Goal: Task Accomplishment & Management: Use online tool/utility

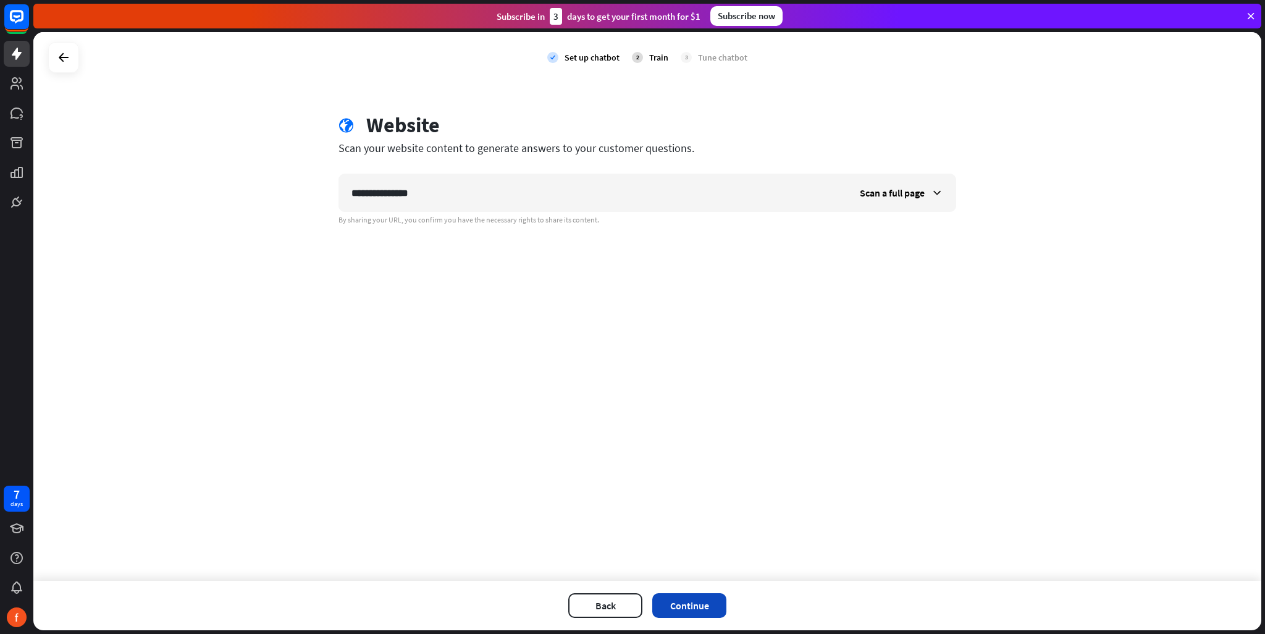
type input "**********"
click at [698, 616] on button "Continue" at bounding box center [689, 605] width 74 height 25
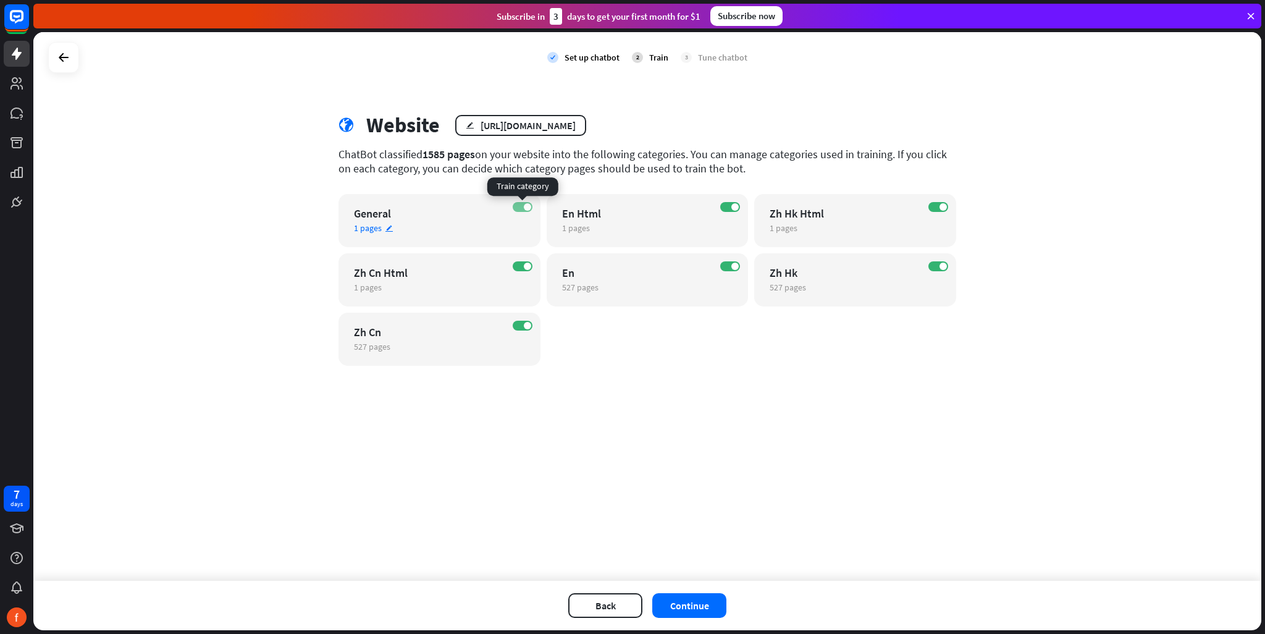
click at [529, 206] on span at bounding box center [527, 206] width 7 height 7
click at [522, 262] on label "ON" at bounding box center [523, 266] width 20 height 10
drag, startPoint x: 529, startPoint y: 327, endPoint x: 556, endPoint y: 305, distance: 34.7
click at [528, 327] on span at bounding box center [527, 325] width 7 height 7
click at [725, 211] on label "ON" at bounding box center [730, 207] width 20 height 10
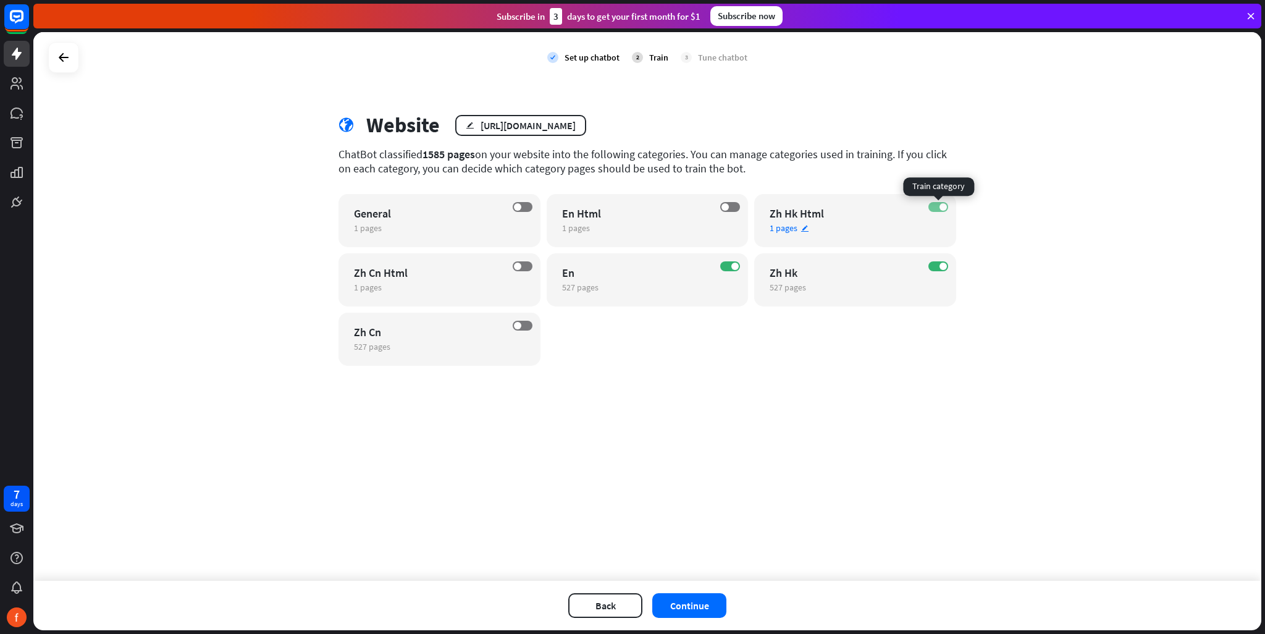
click at [941, 207] on span at bounding box center [942, 206] width 7 height 7
click at [941, 267] on span at bounding box center [942, 265] width 7 height 7
click at [699, 605] on button "Continue" at bounding box center [689, 605] width 74 height 25
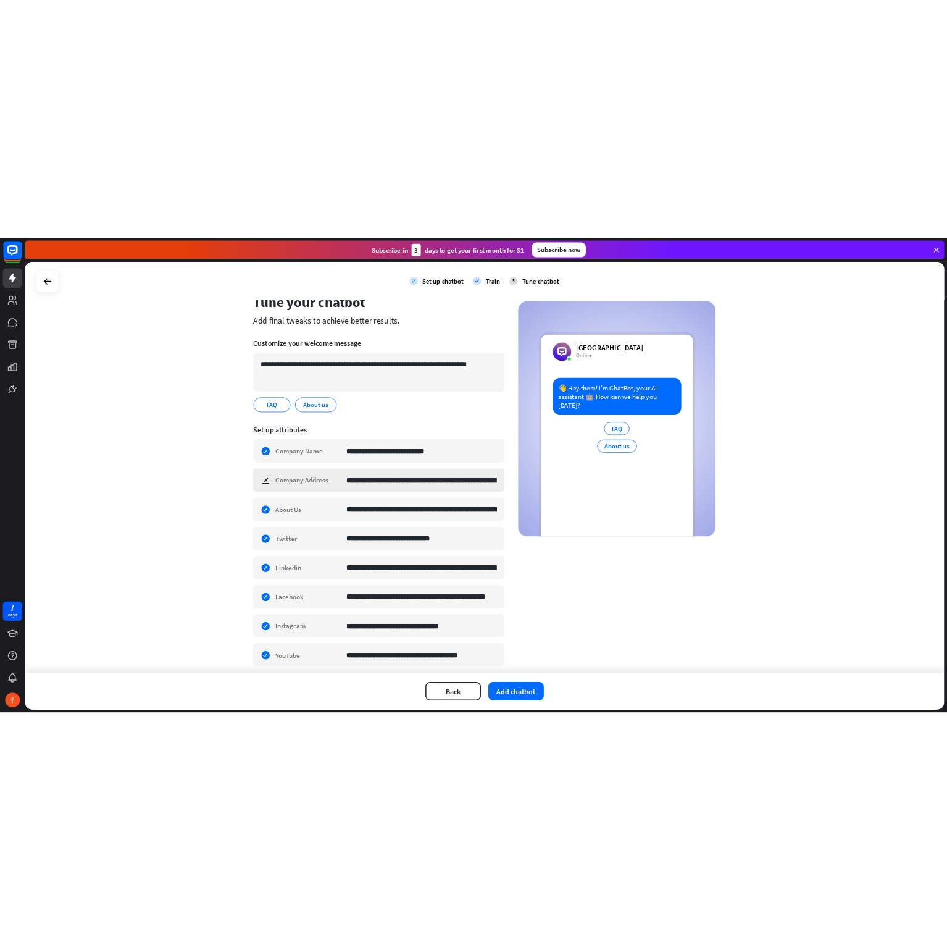
scroll to position [82, 0]
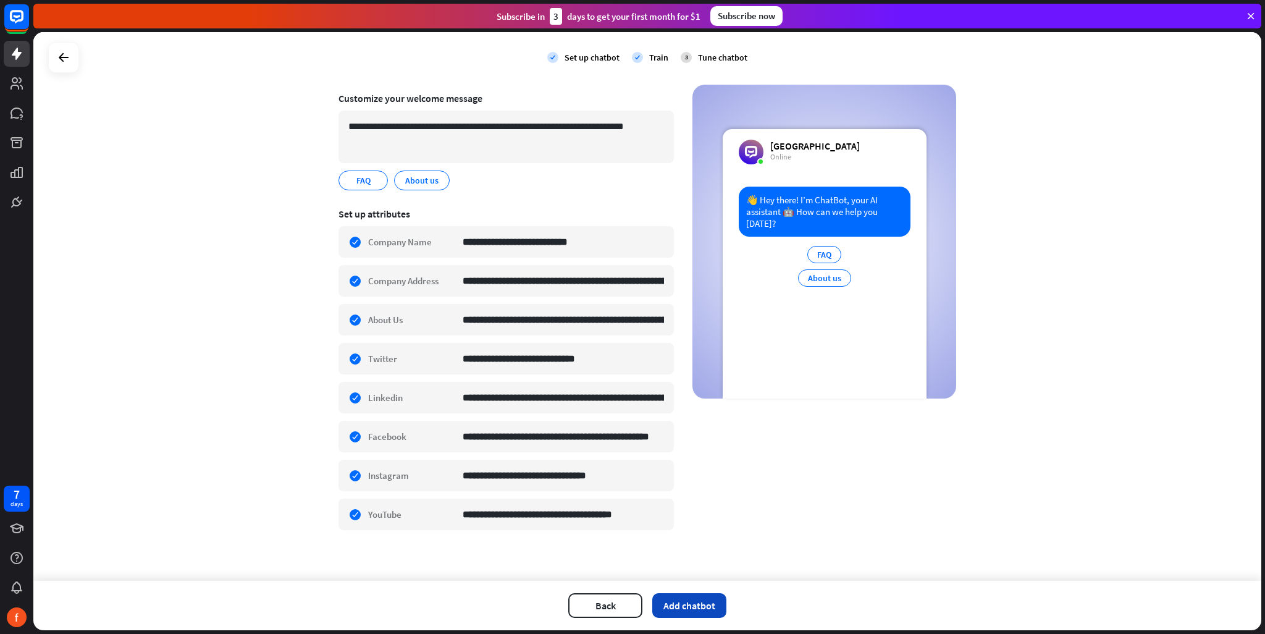
click at [700, 606] on button "Add chatbot" at bounding box center [689, 605] width 74 height 25
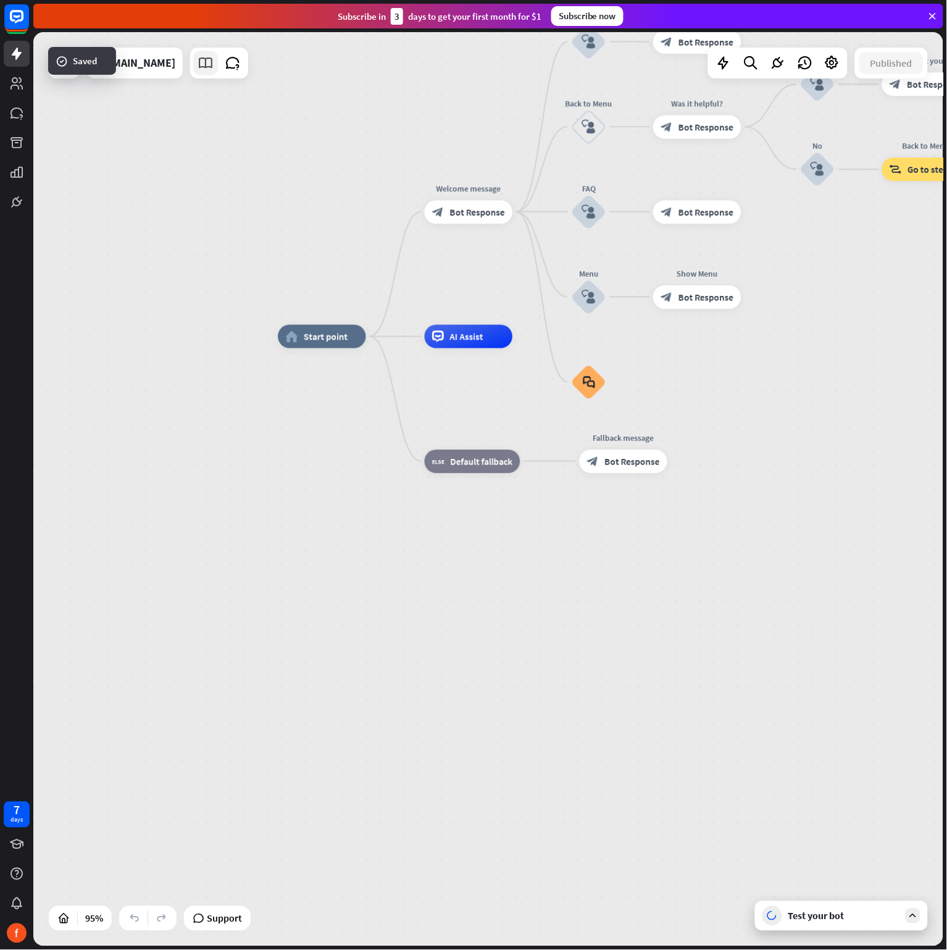
click at [198, 59] on icon at bounding box center [206, 63] width 16 height 16
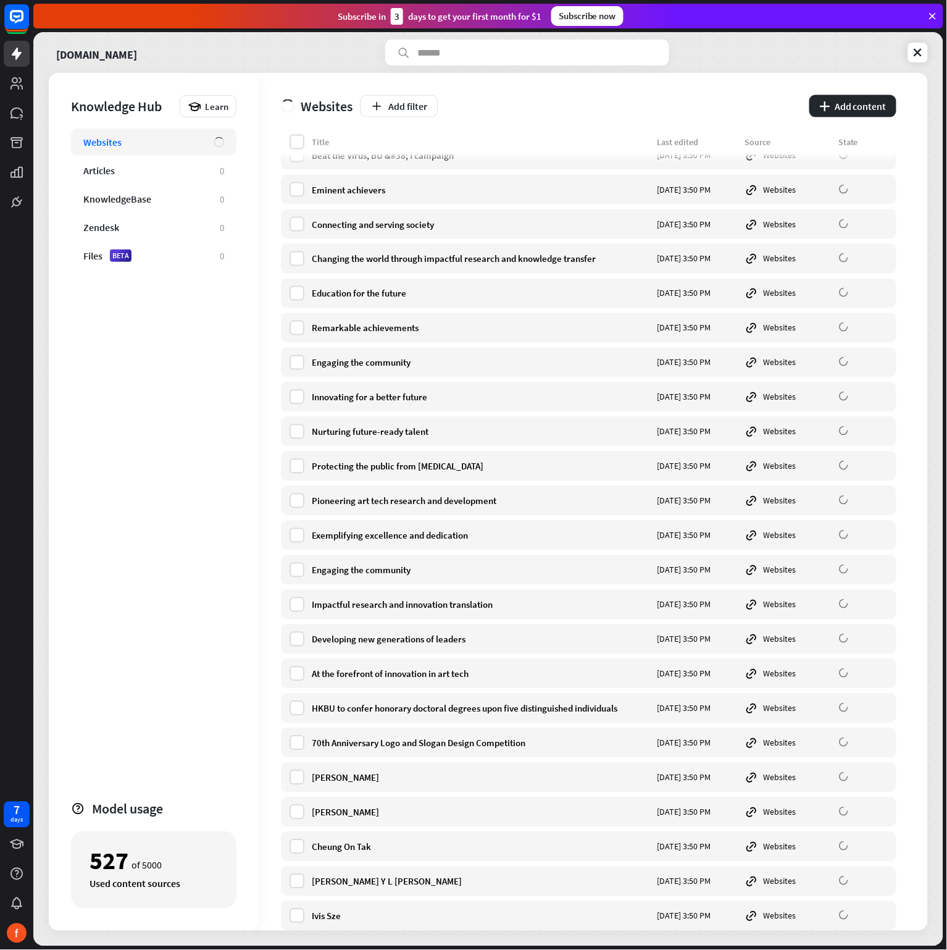
scroll to position [833, 0]
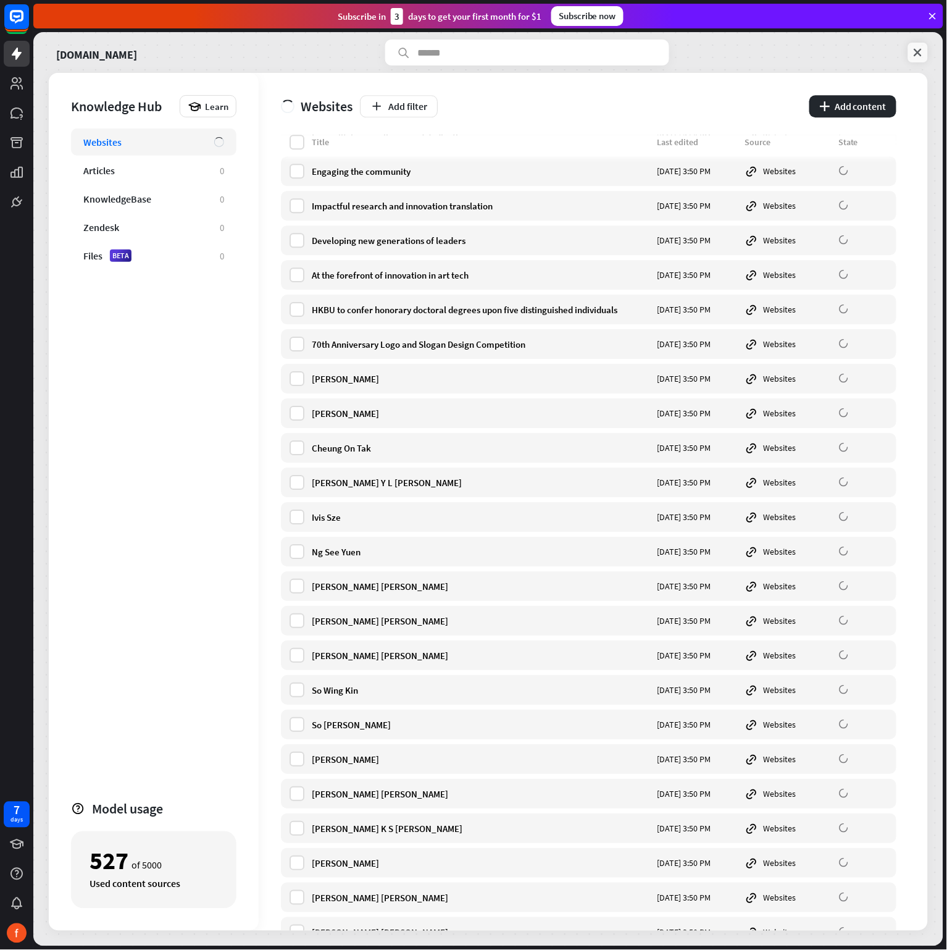
click at [918, 54] on icon at bounding box center [918, 52] width 12 height 12
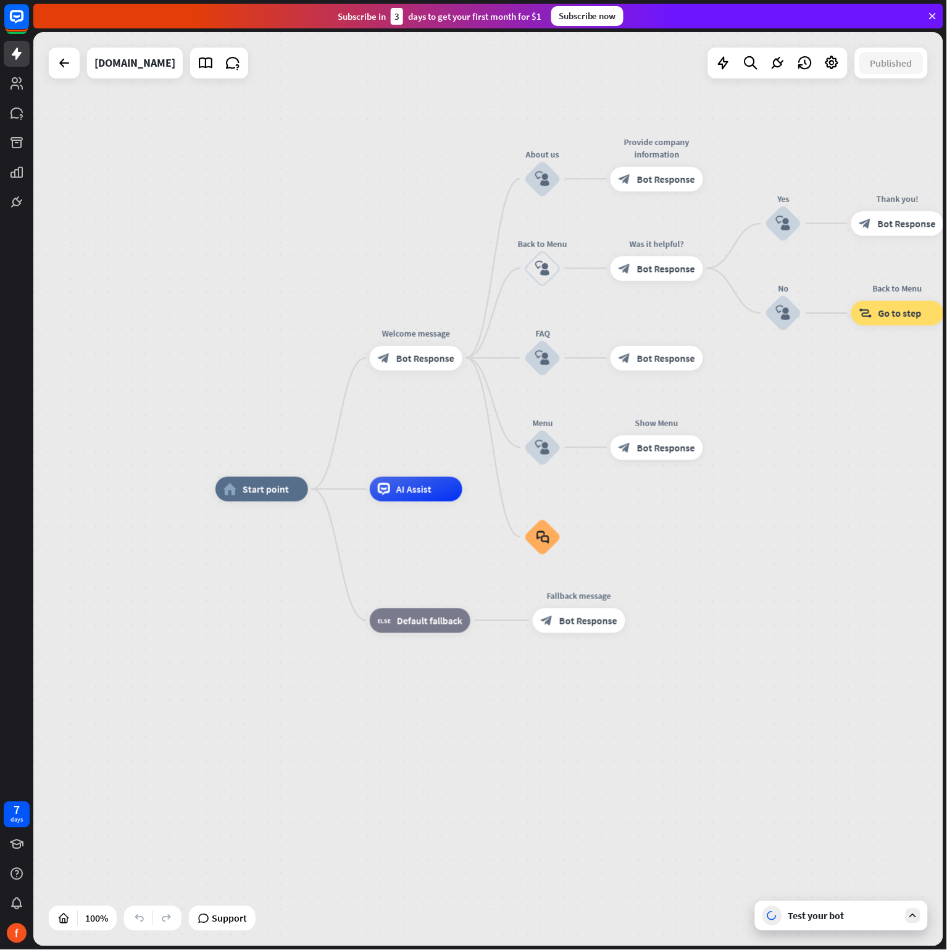
click at [852, 633] on div "Test your bot" at bounding box center [841, 916] width 173 height 30
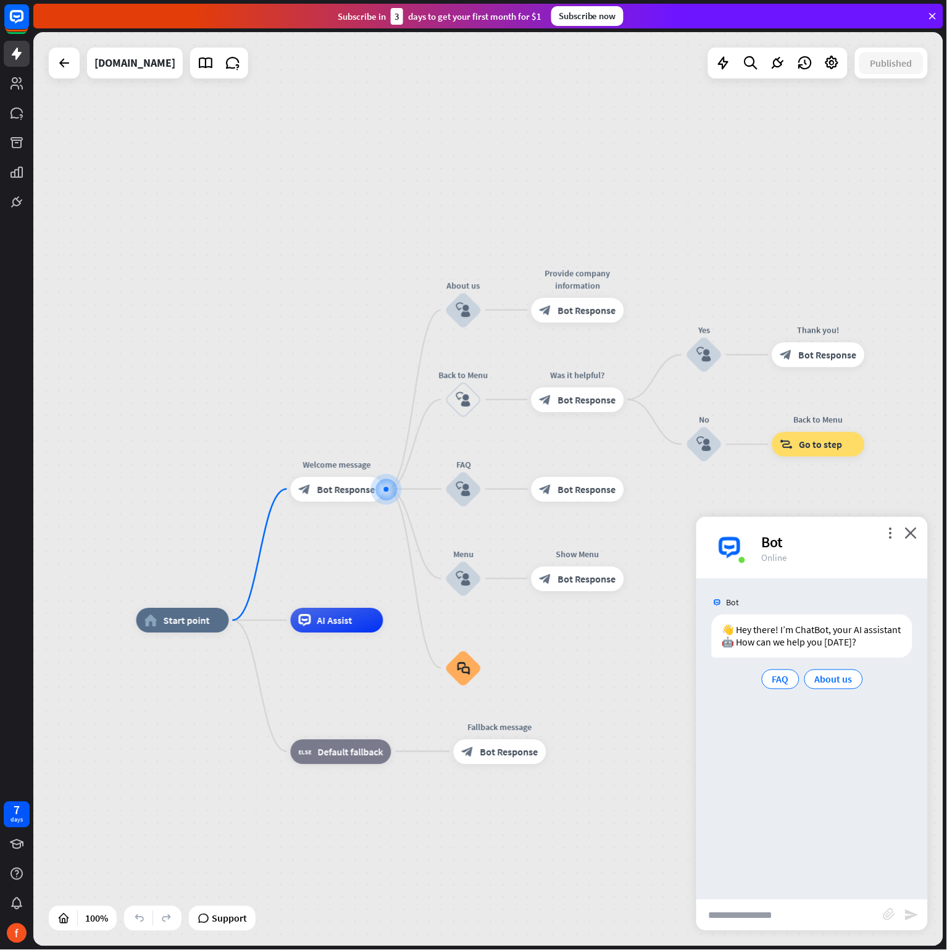
click at [785, 633] on input "text" at bounding box center [790, 915] width 187 height 31
type input "**********"
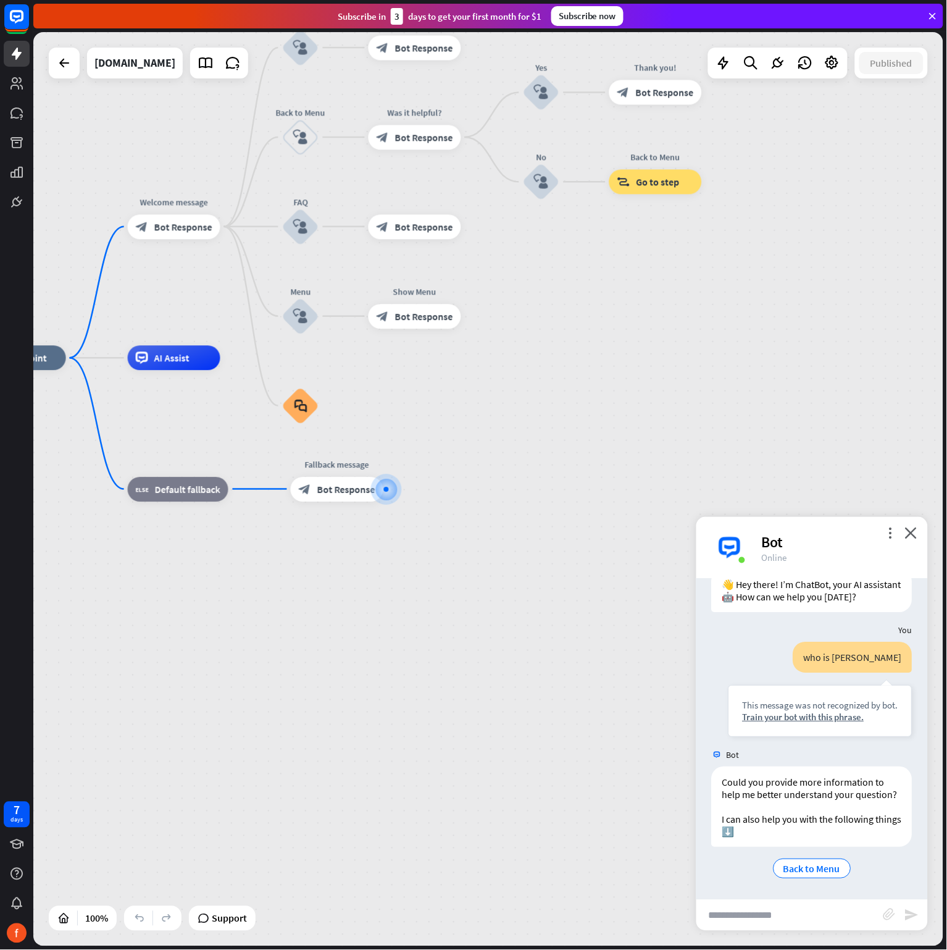
scroll to position [70, 0]
click at [193, 72] on link at bounding box center [205, 63] width 25 height 25
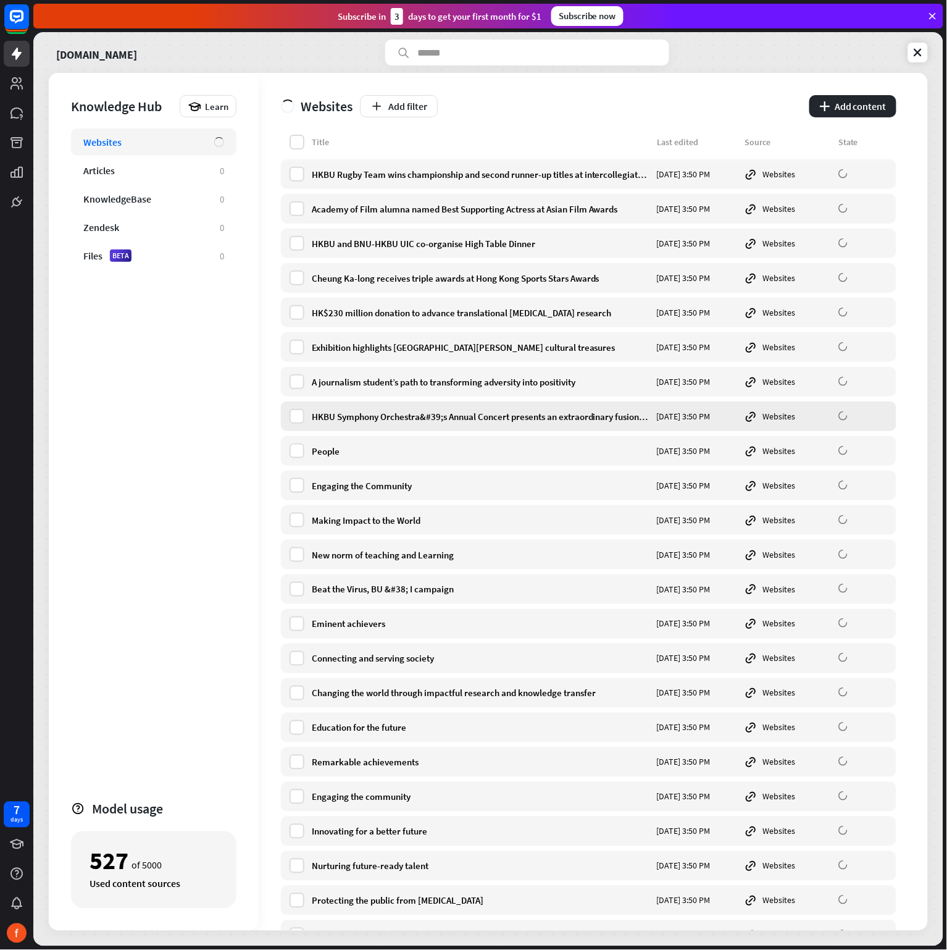
click at [535, 406] on div "HKBU Symphony Orchestra&#39;s Annual Concert presents an extraordinary fusion o…" at bounding box center [589, 416] width 616 height 30
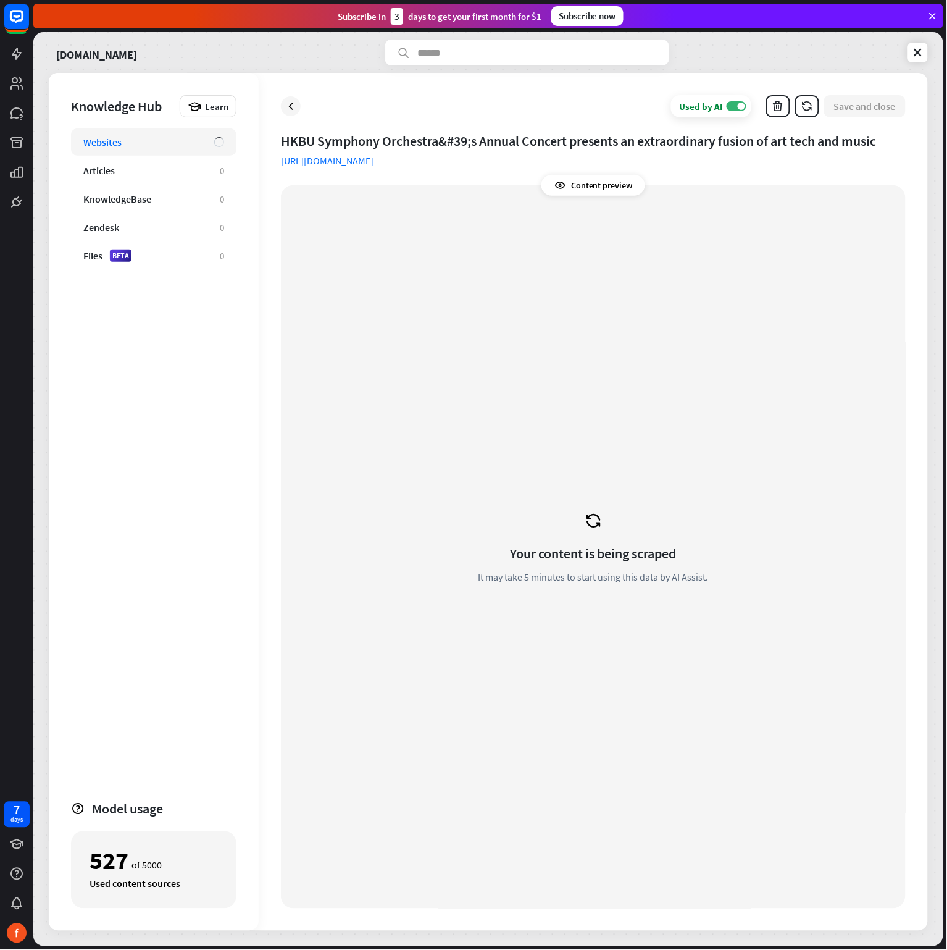
drag, startPoint x: 602, startPoint y: 549, endPoint x: 598, endPoint y: 540, distance: 9.7
click at [601, 547] on div "Your content is being scraped" at bounding box center [594, 553] width 166 height 17
click at [592, 516] on icon at bounding box center [593, 520] width 19 height 19
click at [592, 515] on icon at bounding box center [593, 520] width 19 height 19
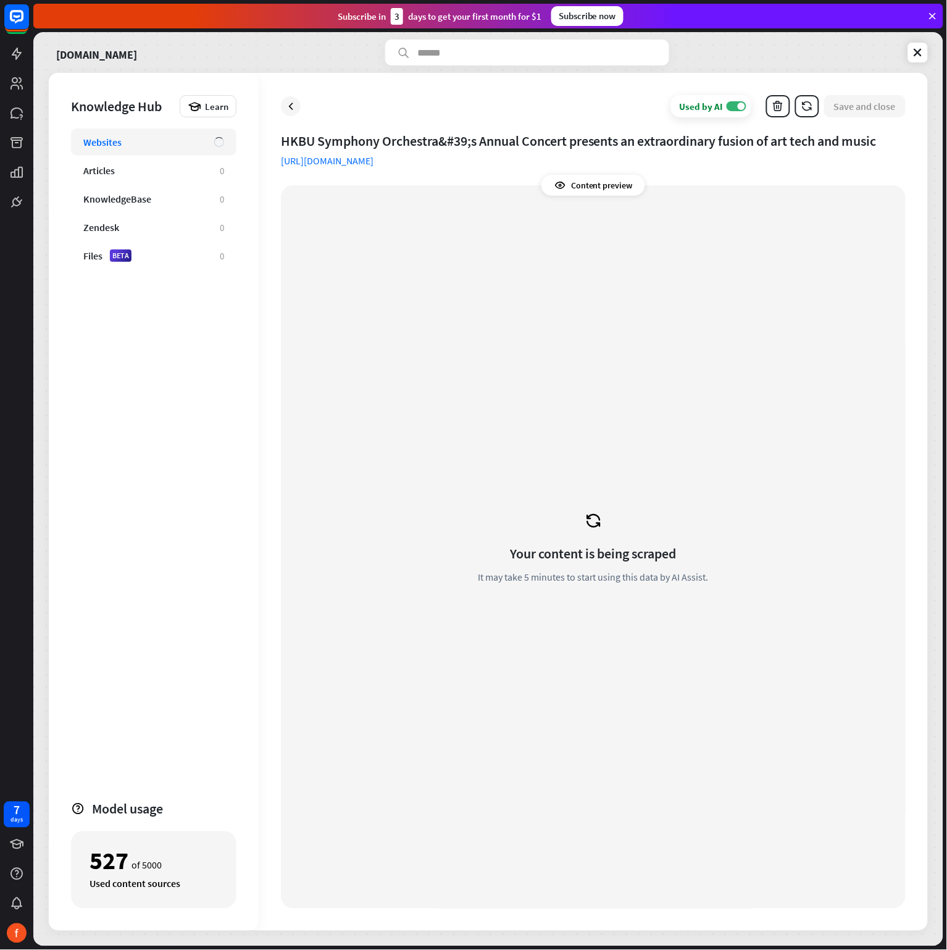
click at [592, 515] on icon at bounding box center [593, 520] width 19 height 19
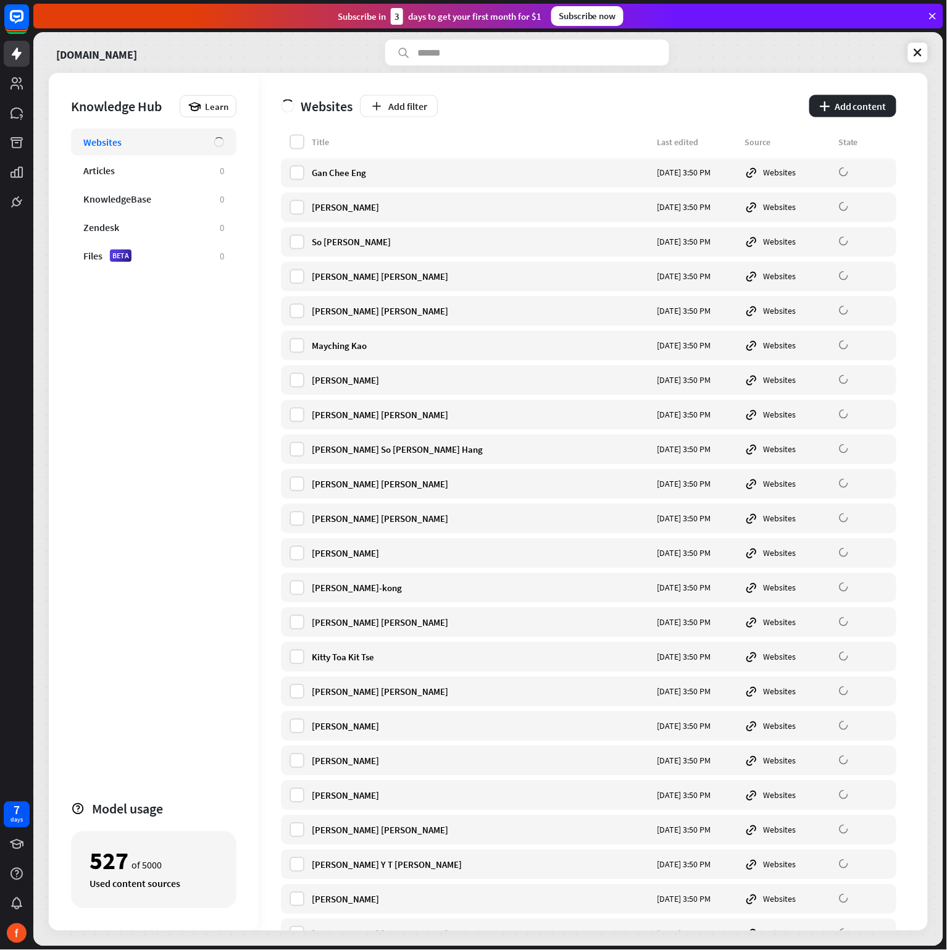
scroll to position [1945, 0]
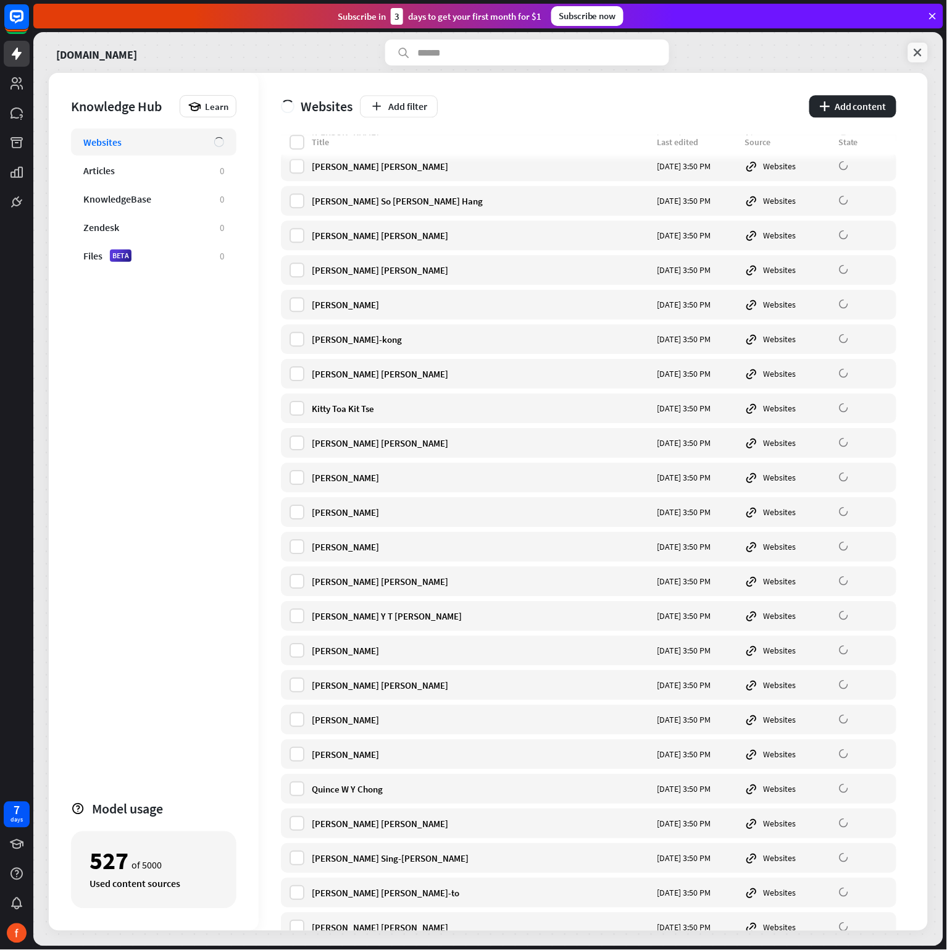
click at [918, 46] on icon at bounding box center [918, 52] width 12 height 12
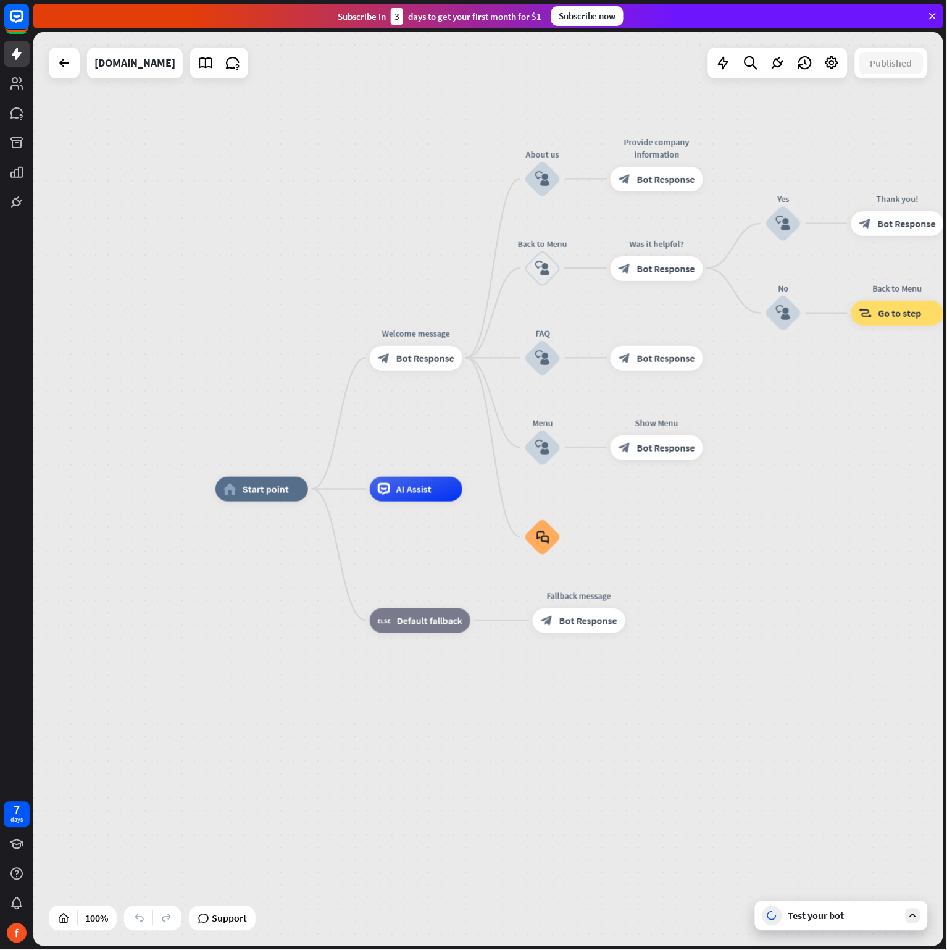
click at [848, 633] on div "Test your bot" at bounding box center [841, 916] width 173 height 30
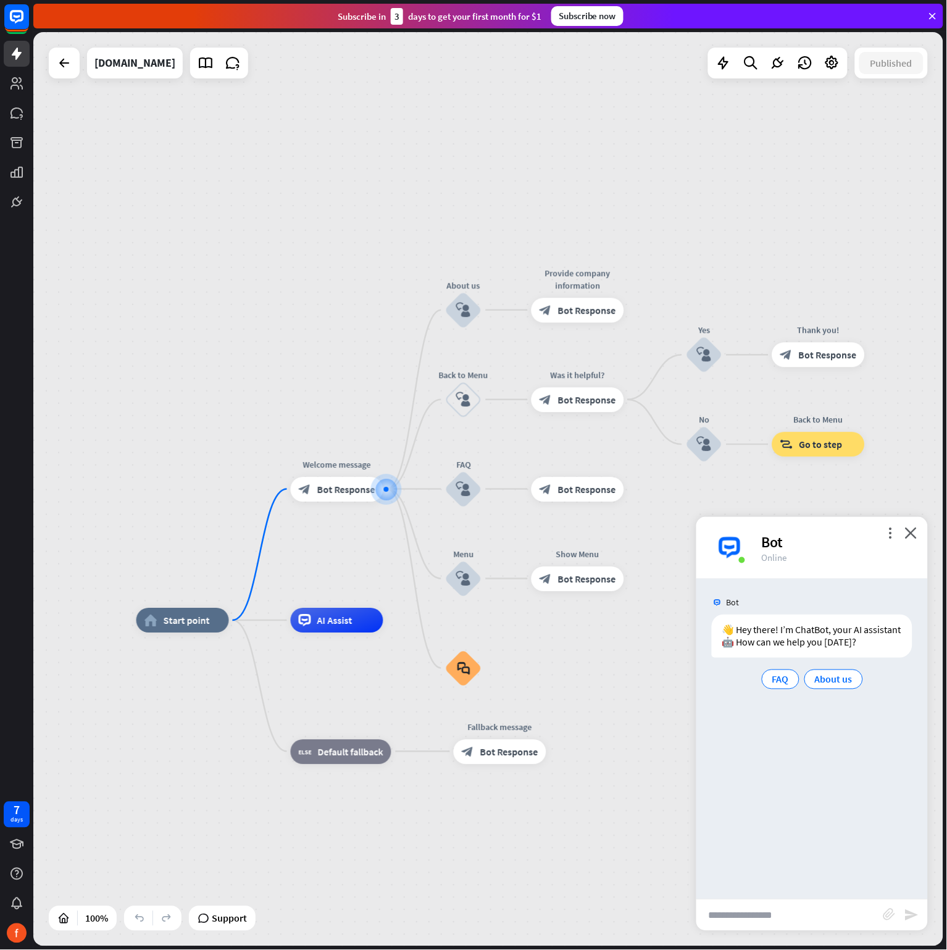
click at [763, 633] on input "text" at bounding box center [790, 915] width 187 height 31
paste input "**********"
drag, startPoint x: 842, startPoint y: 920, endPoint x: 416, endPoint y: 920, distance: 426.7
click at [416, 633] on div "home_2 Start point Welcome message block_bot_response Bot Response About us blo…" at bounding box center [488, 489] width 910 height 914
type input "**********"
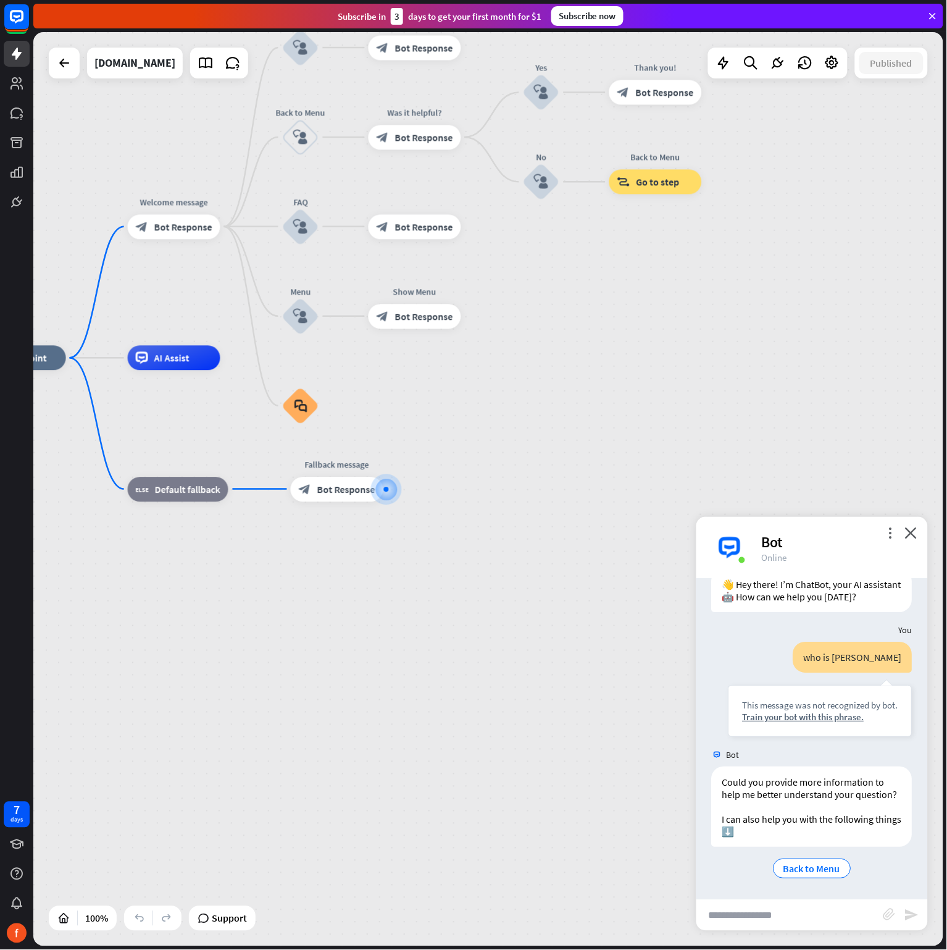
scroll to position [70, 0]
click at [805, 633] on div "Train your bot with this phrase." at bounding box center [821, 717] width 156 height 12
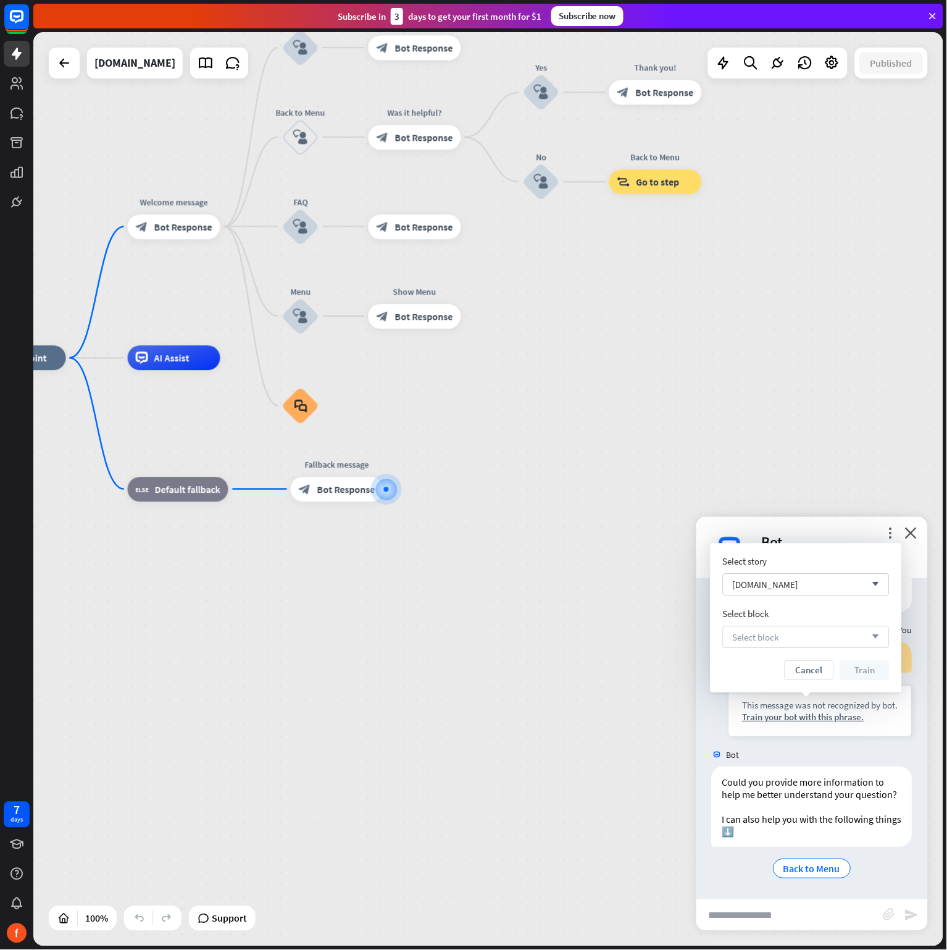
click at [857, 629] on div "Select block arrow_down" at bounding box center [806, 637] width 167 height 22
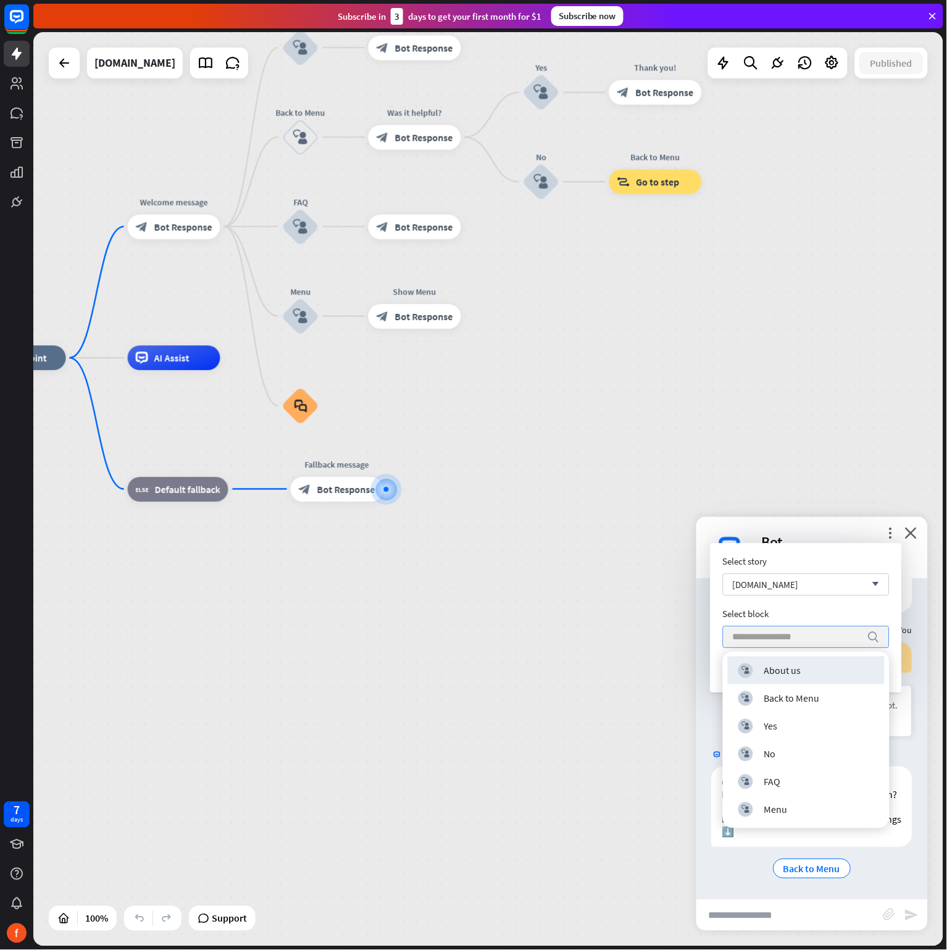
click at [838, 633] on input "search" at bounding box center [797, 637] width 128 height 21
click at [755, 633] on input "search" at bounding box center [797, 637] width 128 height 21
click at [681, 624] on div "home_2 Start point Welcome message block_bot_response Bot Response About us blo…" at bounding box center [428, 815] width 910 height 914
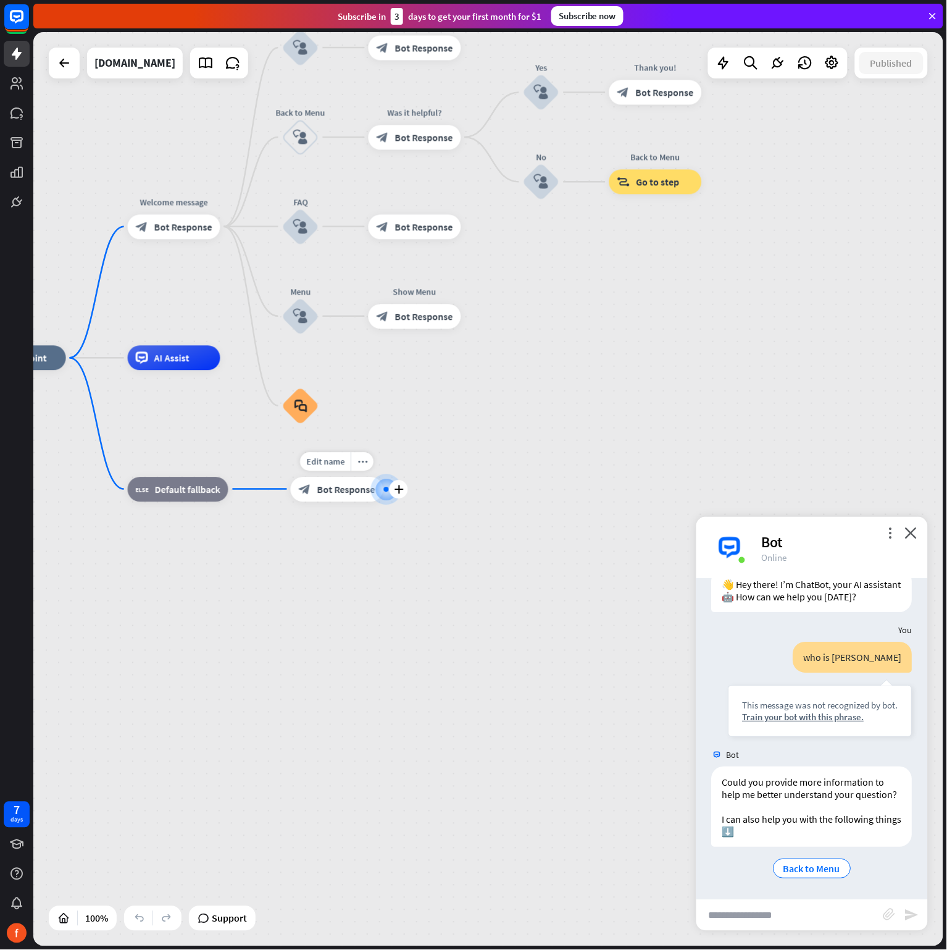
click at [387, 493] on div at bounding box center [386, 489] width 13 height 13
click at [396, 486] on icon "plus" at bounding box center [398, 489] width 9 height 9
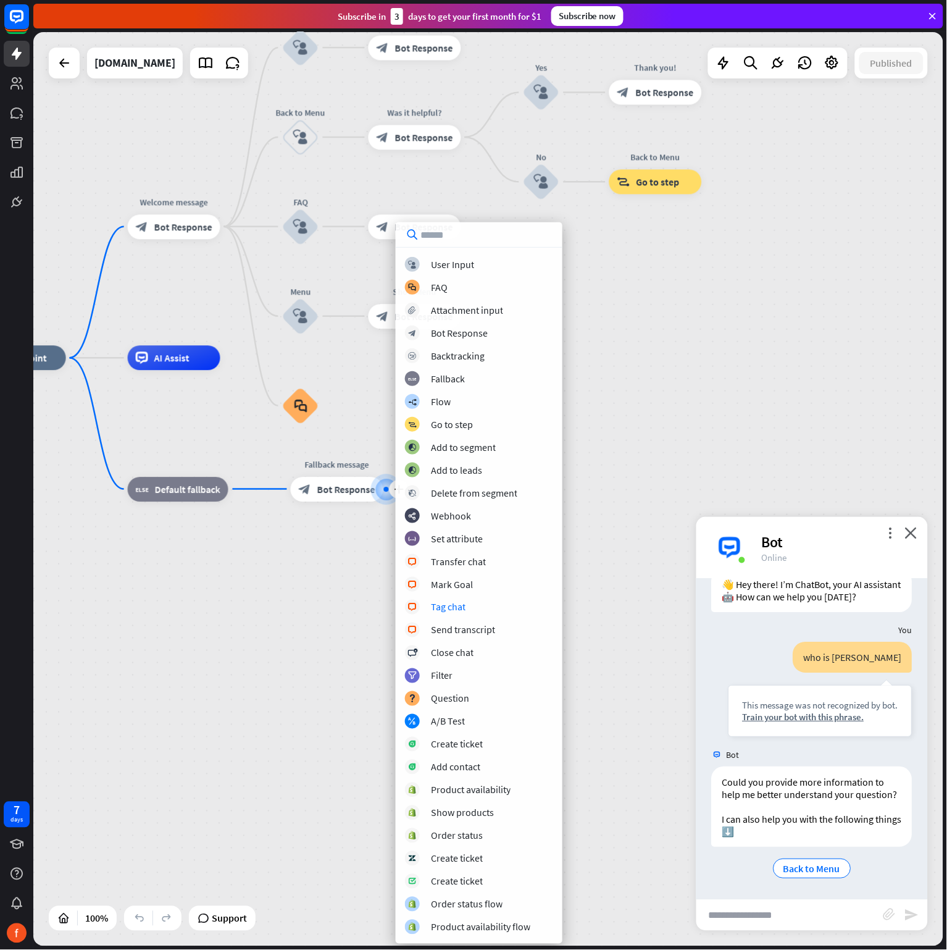
click at [329, 581] on div "home_2 Start point Welcome message block_bot_response Bot Response About us blo…" at bounding box center [428, 815] width 910 height 914
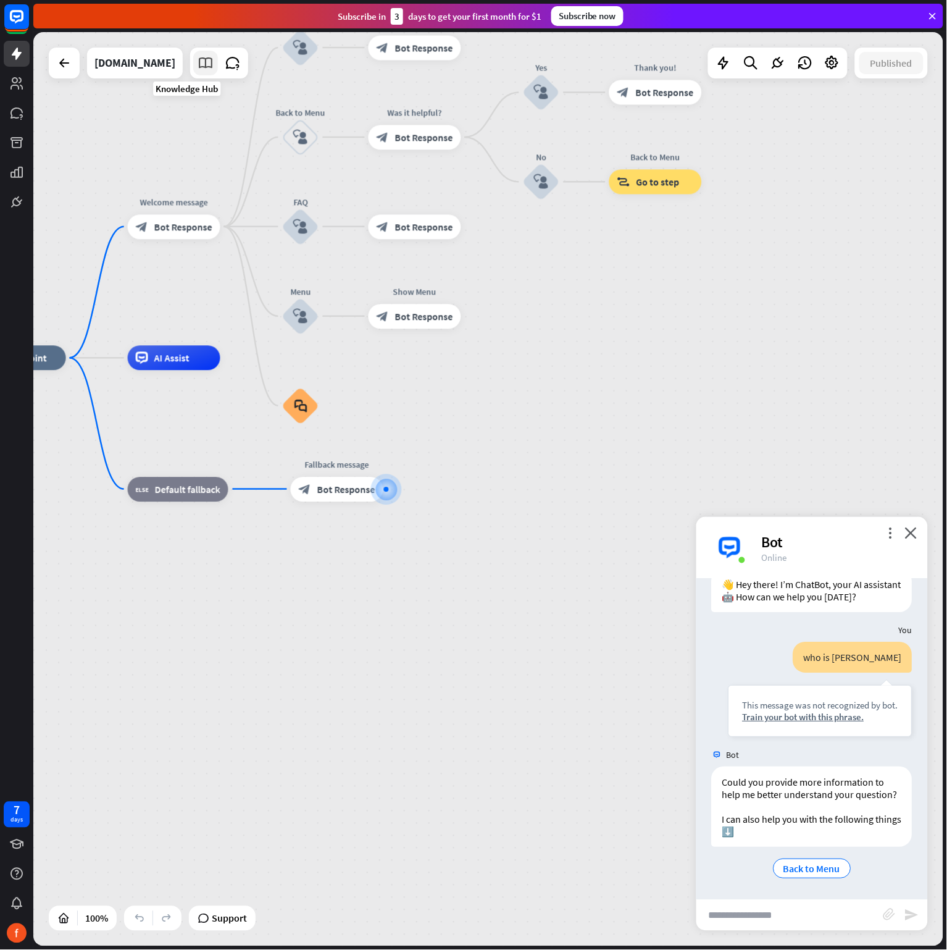
click at [193, 75] on link at bounding box center [205, 63] width 25 height 25
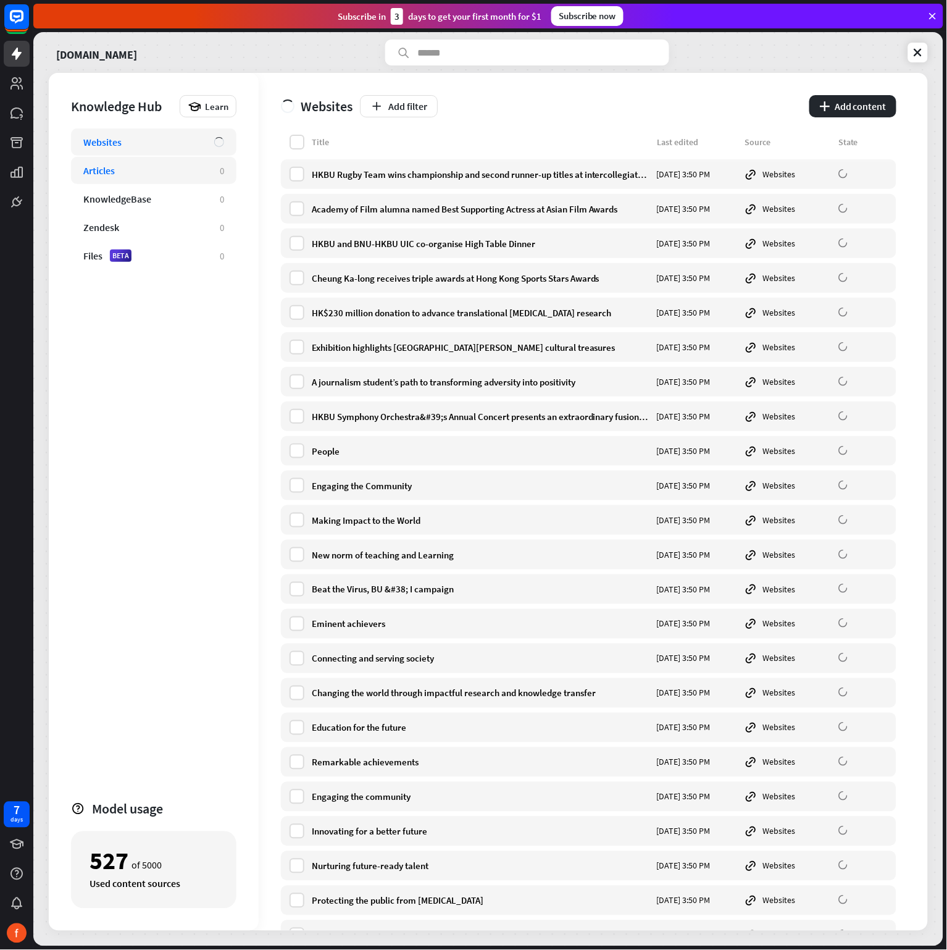
click at [172, 175] on div "Articles" at bounding box center [145, 170] width 124 height 12
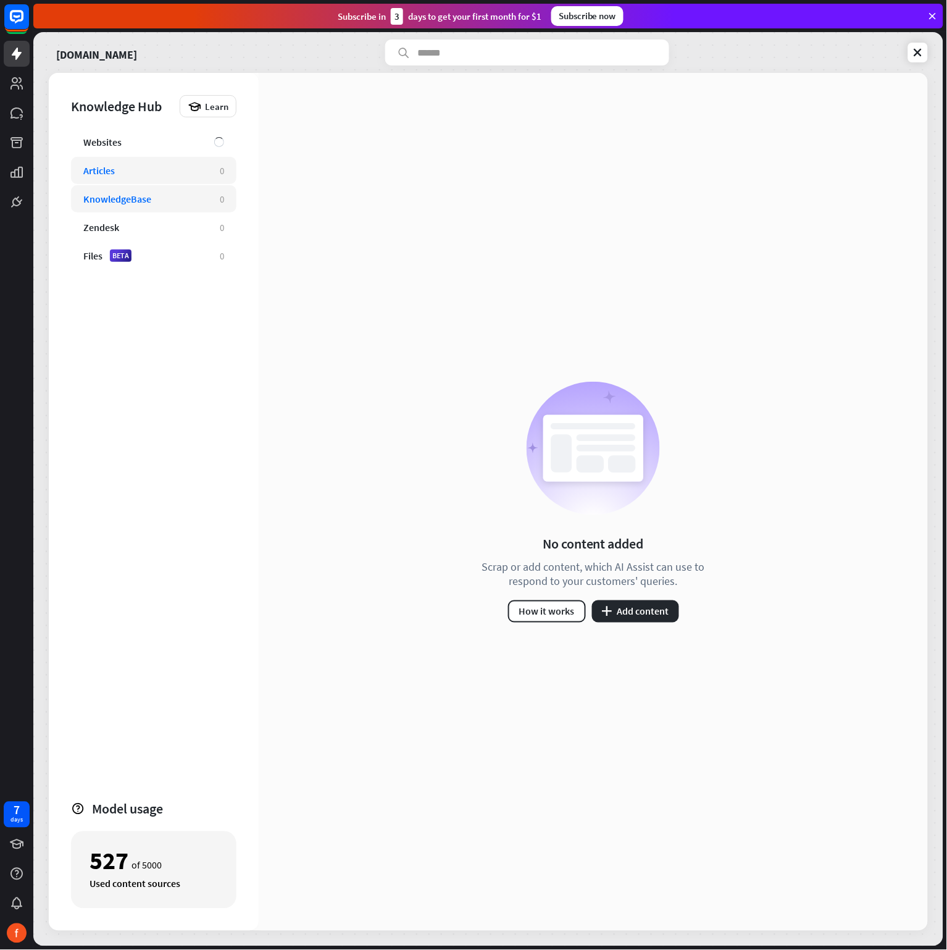
click at [172, 211] on div "KnowledgeBase 0" at bounding box center [154, 198] width 166 height 27
click at [167, 226] on div "Zendesk" at bounding box center [145, 227] width 124 height 12
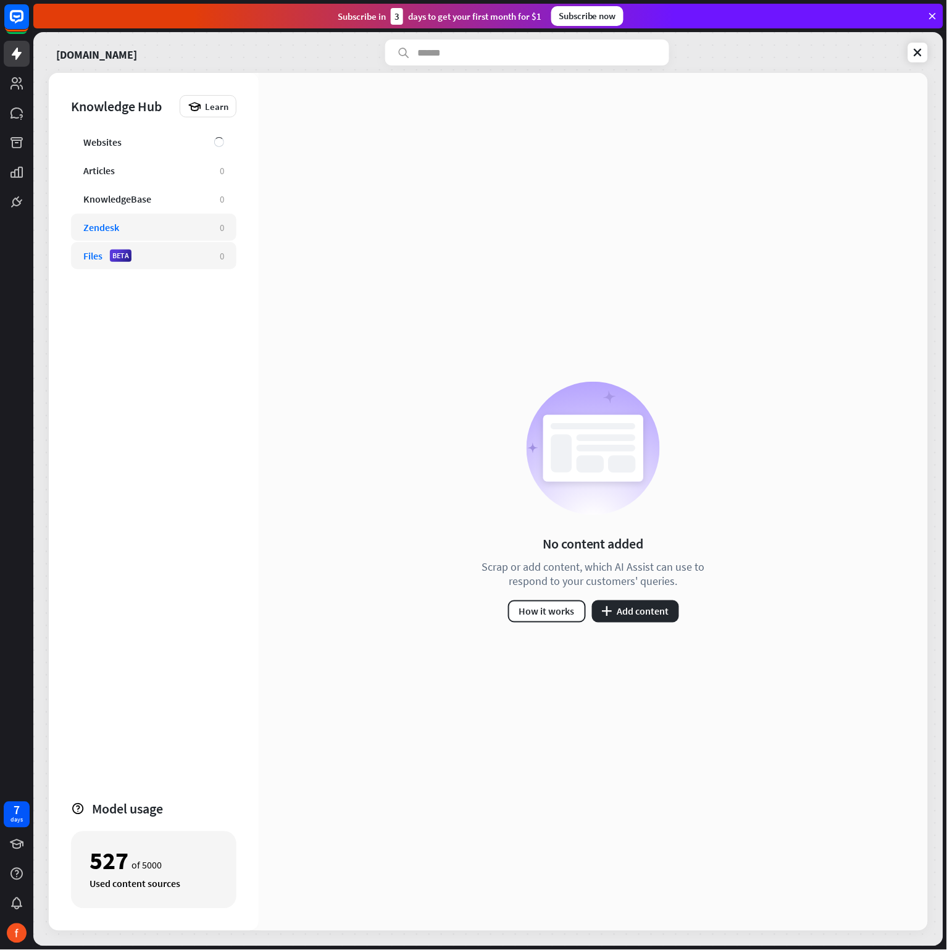
click at [177, 249] on div "Files BETA" at bounding box center [145, 255] width 124 height 12
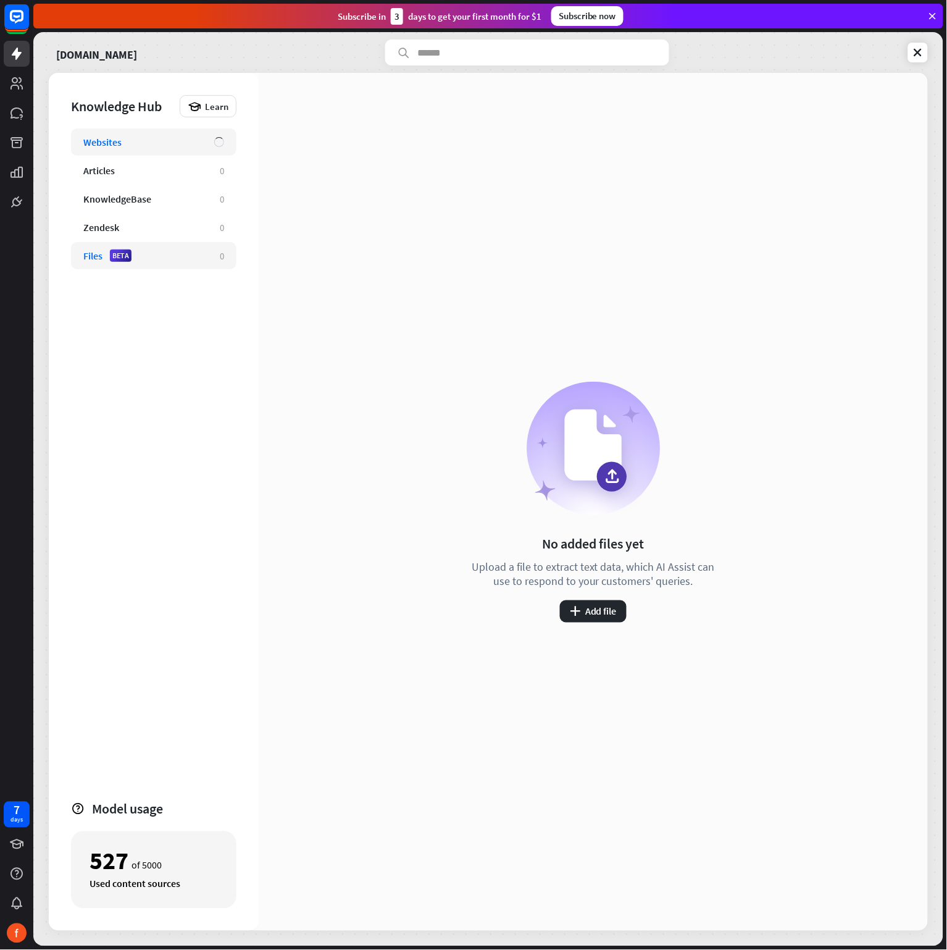
click at [188, 143] on div "Websites" at bounding box center [142, 142] width 119 height 12
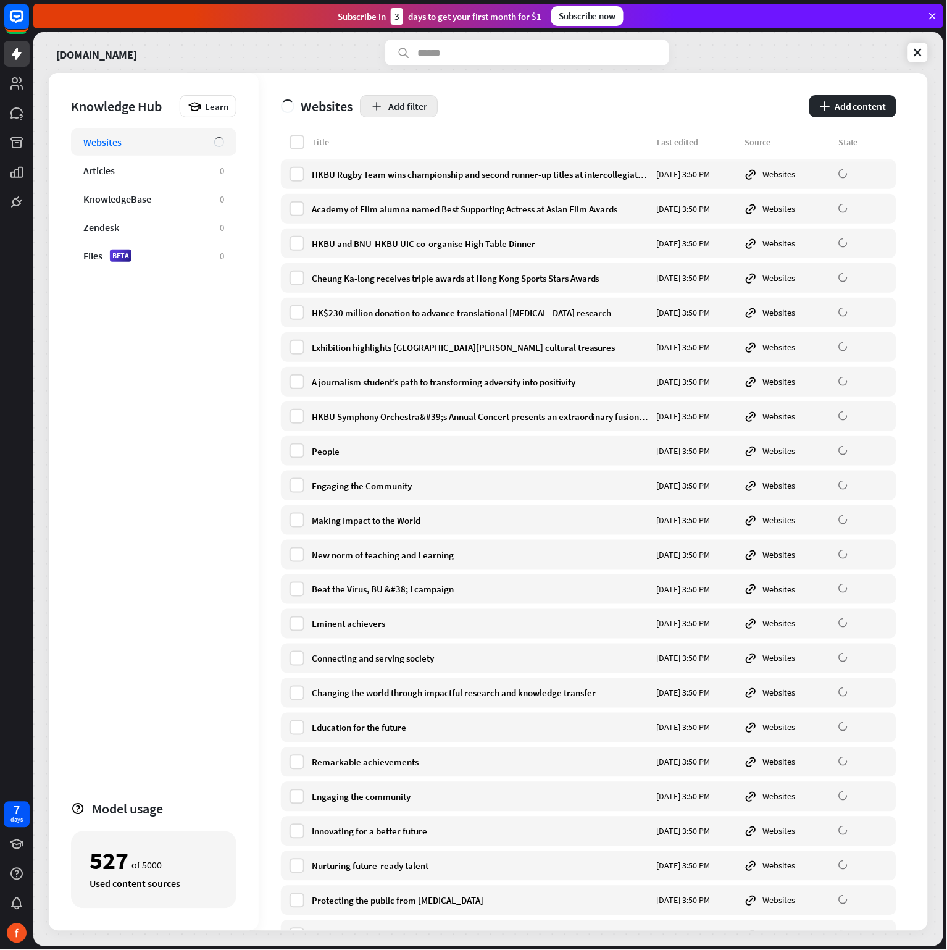
click at [423, 111] on button "Add filter" at bounding box center [399, 106] width 78 height 22
drag, startPoint x: 199, startPoint y: 348, endPoint x: 157, endPoint y: 285, distance: 75.9
click at [198, 348] on div "Websites Articles 0 KnowledgeBase 0 Zendesk 0 Files BETA 0" at bounding box center [154, 458] width 166 height 661
click at [910, 46] on link at bounding box center [918, 53] width 20 height 20
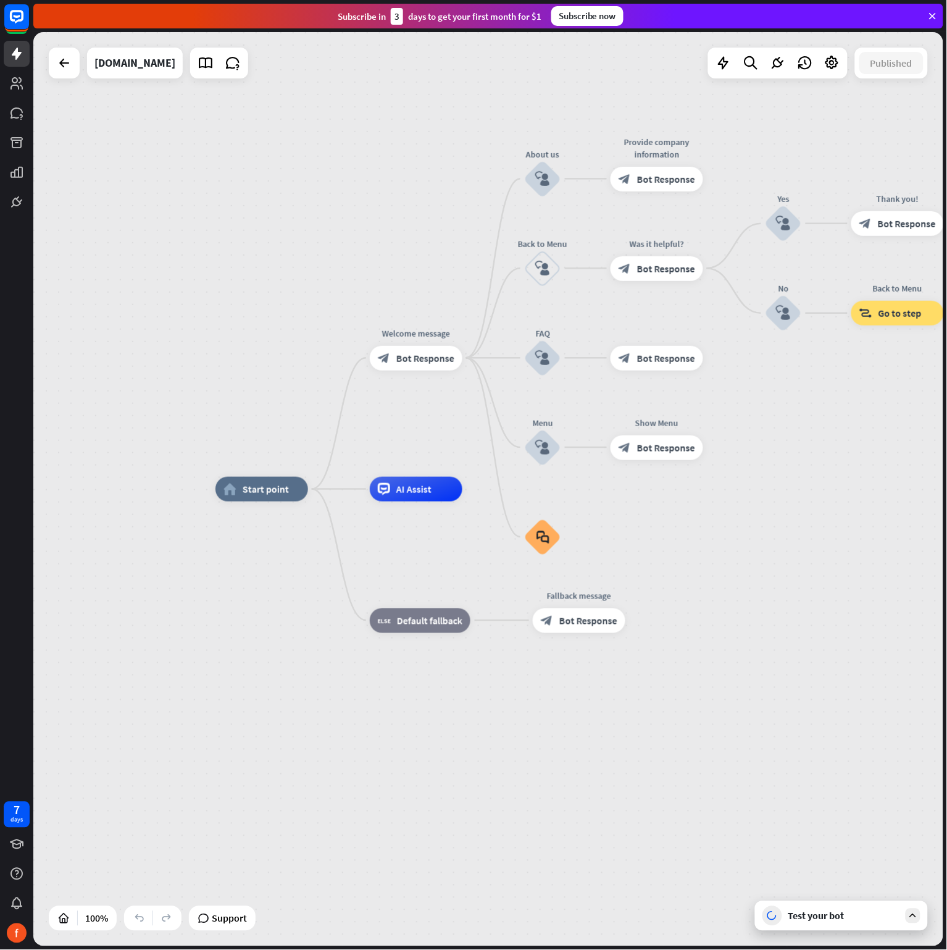
click at [922, 633] on div "Test your bot" at bounding box center [841, 916] width 173 height 30
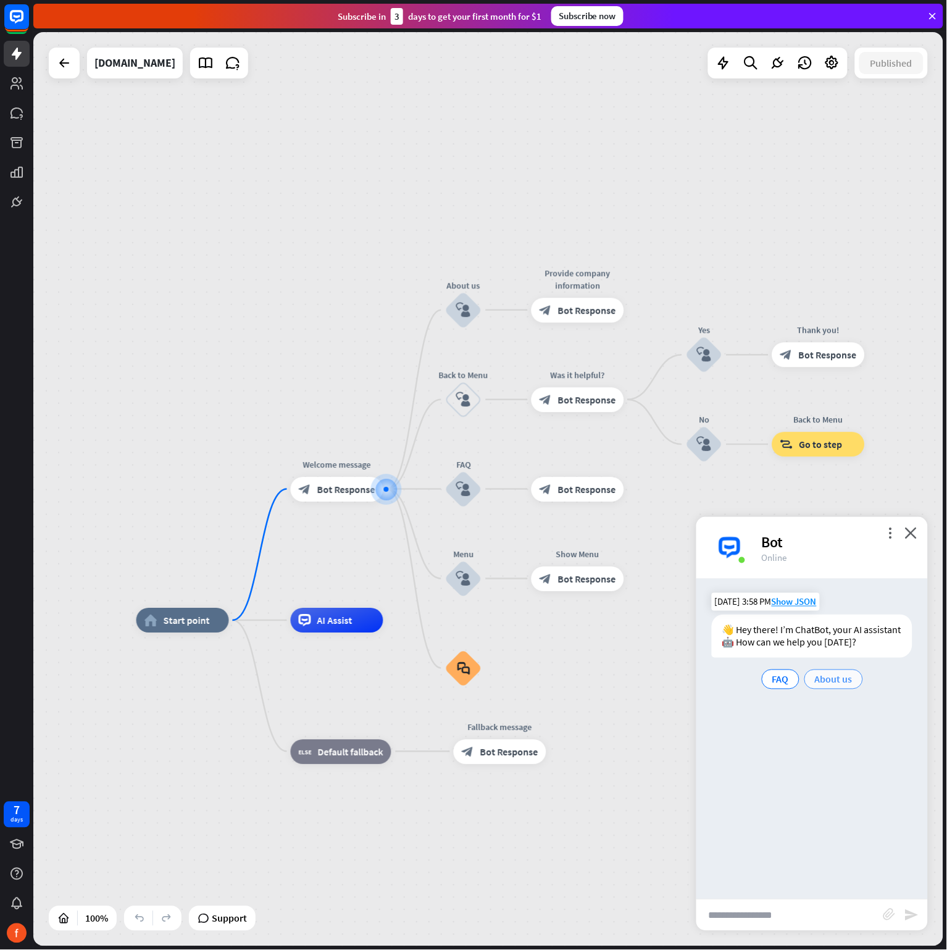
click at [834, 633] on div "FAQ About us" at bounding box center [812, 679] width 201 height 25
click at [837, 633] on span "About us" at bounding box center [834, 679] width 38 height 12
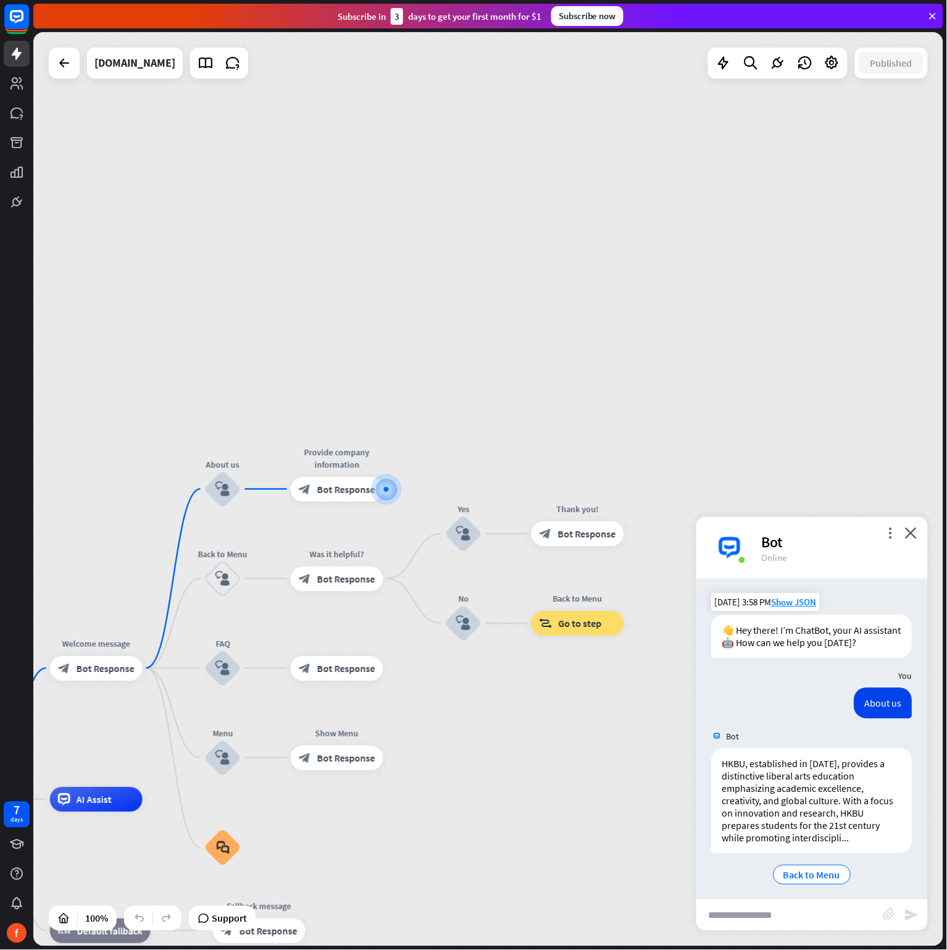
scroll to position [18, 0]
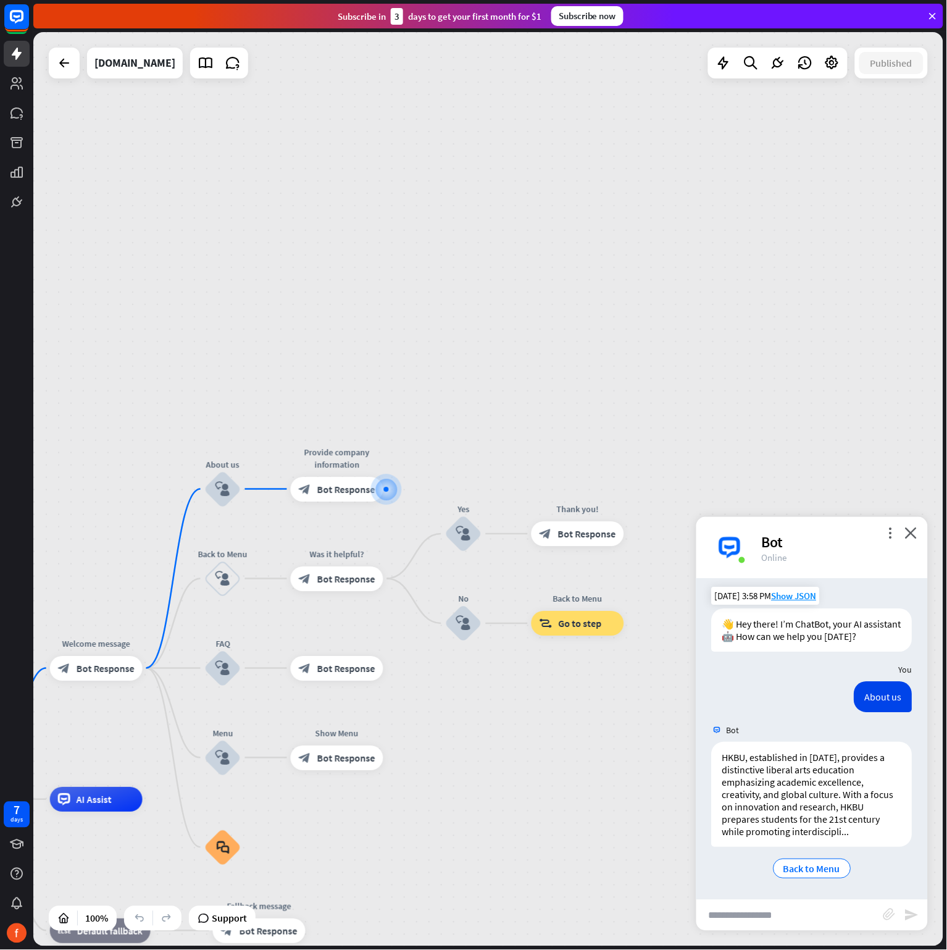
click at [776, 633] on input "text" at bounding box center [790, 915] width 187 height 31
paste input "**********"
type input "**********"
drag, startPoint x: 831, startPoint y: 916, endPoint x: 472, endPoint y: 909, distance: 358.9
click at [472, 633] on div "home_2 Start point Welcome message block_bot_response Bot Response About us blo…" at bounding box center [488, 489] width 910 height 914
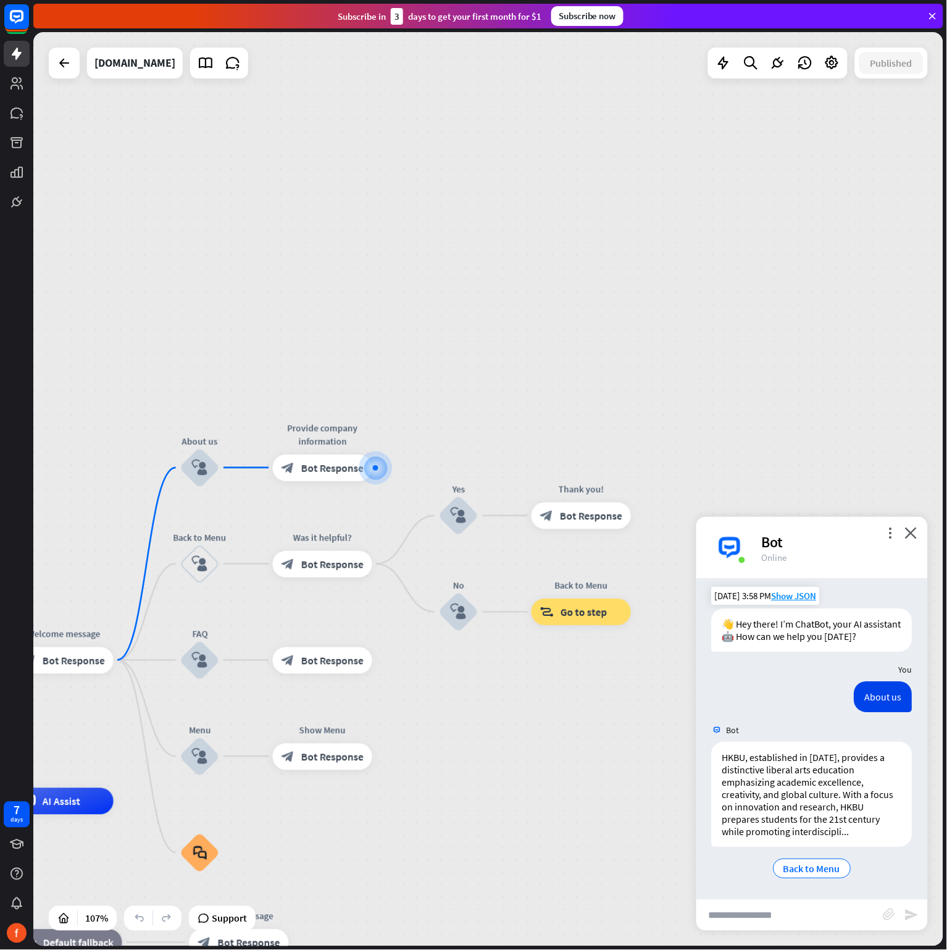
click at [769, 633] on input "text" at bounding box center [790, 915] width 187 height 31
type input "**********"
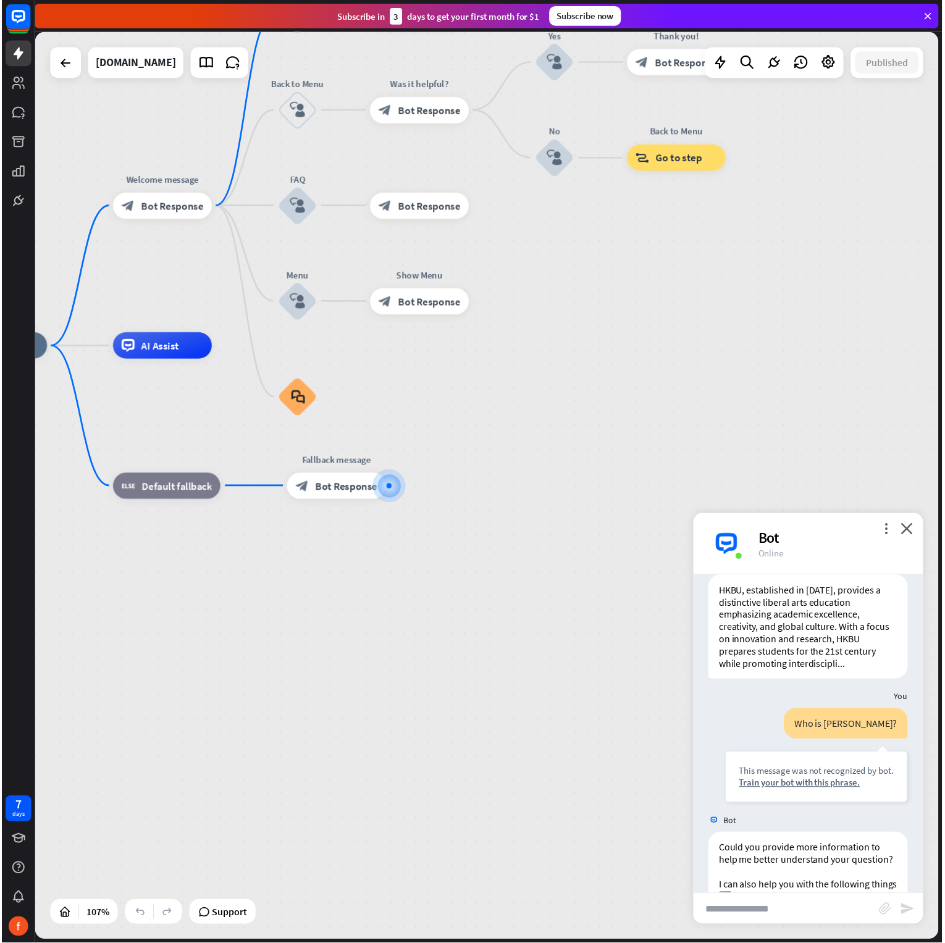
scroll to position [265, 0]
